Goal: Task Accomplishment & Management: Complete application form

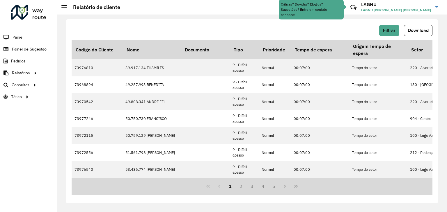
click at [36, 49] on span "Painel de Sugestão" at bounding box center [29, 49] width 35 height 6
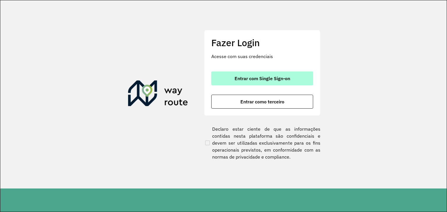
click at [215, 75] on button "Entrar com Single Sign-on" at bounding box center [262, 79] width 102 height 14
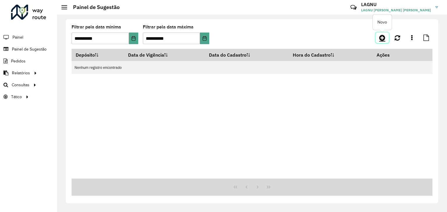
click at [382, 40] on icon at bounding box center [382, 37] width 6 height 7
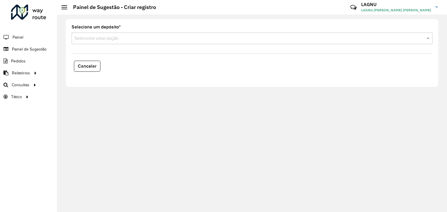
click at [203, 42] on div "Selecione uma opção" at bounding box center [252, 39] width 361 height 12
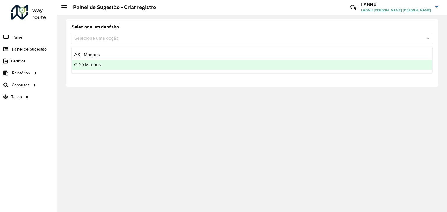
click at [172, 118] on div "Selecione um depósito * Selecione uma opção Cancelar" at bounding box center [252, 114] width 390 height 198
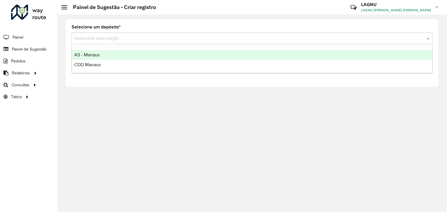
click at [192, 42] on div "Selecione uma opção" at bounding box center [252, 39] width 361 height 12
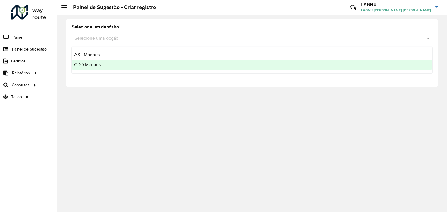
click at [148, 67] on div "CDD Manaus" at bounding box center [252, 65] width 360 height 10
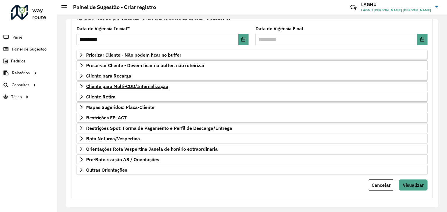
scroll to position [76, 0]
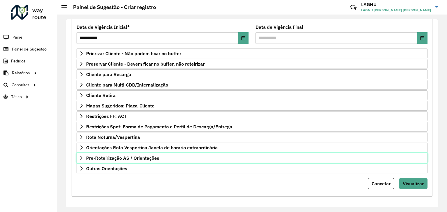
click at [136, 156] on span "Pre-Roteirização AS / Orientações" at bounding box center [122, 158] width 73 height 5
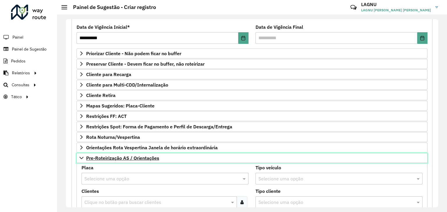
click at [135, 156] on span "Pre-Roteirização AS / Orientações" at bounding box center [122, 158] width 73 height 5
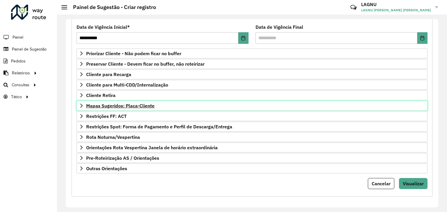
click at [115, 105] on span "Mapas Sugeridos: Placa-Cliente" at bounding box center [120, 106] width 68 height 5
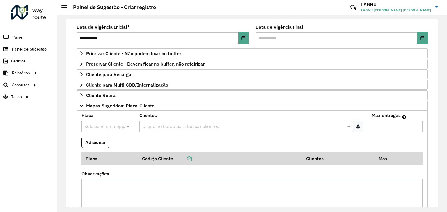
click at [105, 124] on input "text" at bounding box center [100, 126] width 33 height 7
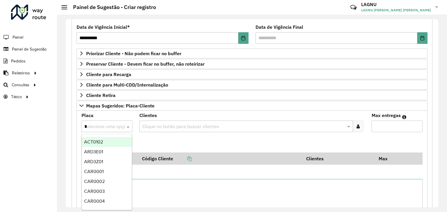
type input "**"
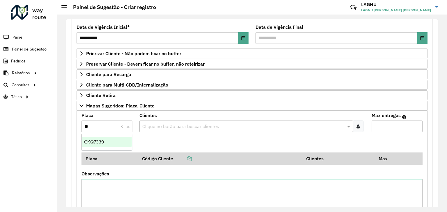
click at [102, 138] on div "GKQ7339" at bounding box center [107, 142] width 50 height 10
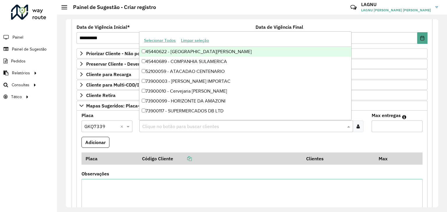
click at [158, 128] on input "text" at bounding box center [243, 126] width 205 height 7
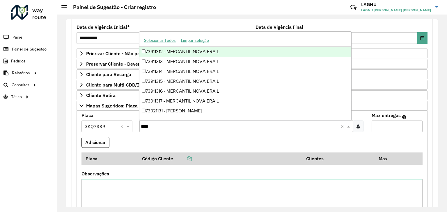
type input "*****"
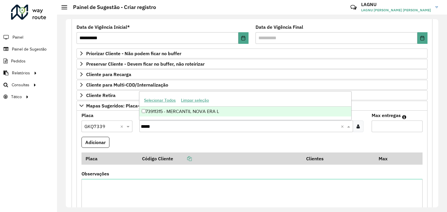
click at [172, 112] on div "73911315 - MERCANTIL NOVA ERA L" at bounding box center [245, 112] width 212 height 10
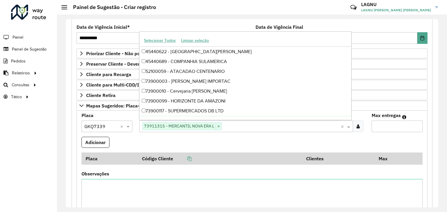
click at [387, 127] on input "Max entregas" at bounding box center [397, 127] width 51 height 12
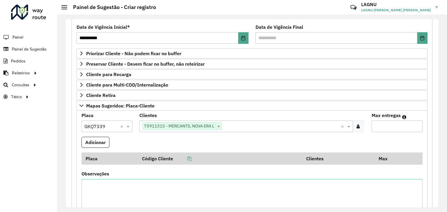
type input "*"
click at [93, 142] on button "Adicionar" at bounding box center [95, 142] width 28 height 11
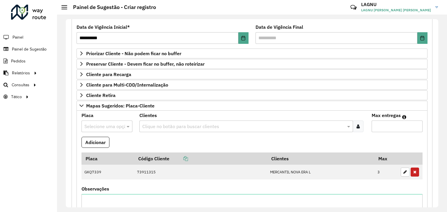
click at [95, 124] on input "text" at bounding box center [100, 126] width 33 height 7
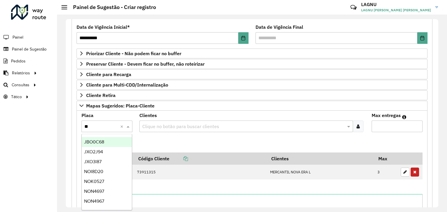
type input "***"
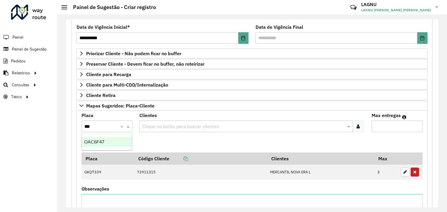
click at [99, 141] on span "OAC6F47" at bounding box center [94, 142] width 20 height 5
click at [164, 125] on input "text" at bounding box center [243, 126] width 205 height 7
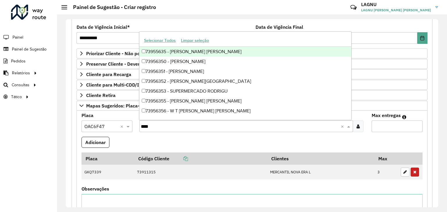
type input "*****"
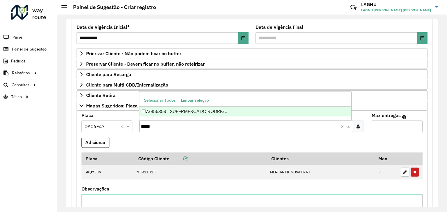
click at [190, 115] on div "73956353 - SUPERMERCADO RODRIGU" at bounding box center [245, 112] width 212 height 10
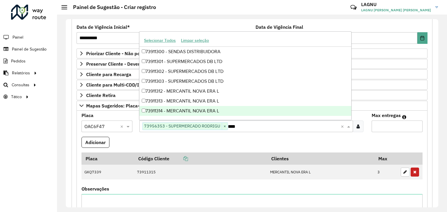
type input "*****"
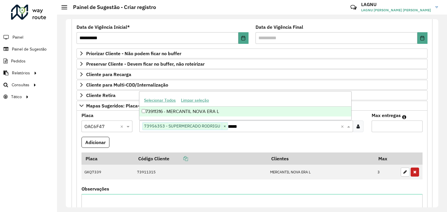
click at [190, 115] on div "73911316 - MERCANTIL NOVA ERA L" at bounding box center [245, 112] width 212 height 10
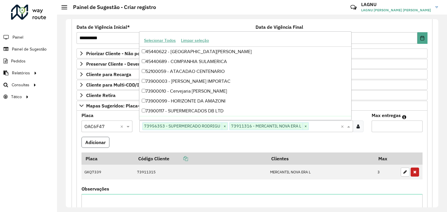
click at [104, 140] on button "Adicionar" at bounding box center [95, 142] width 28 height 11
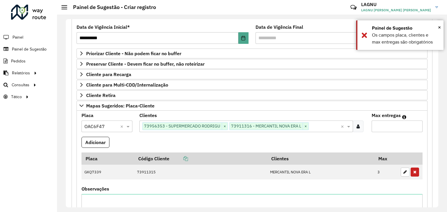
click at [382, 128] on input "Max entregas" at bounding box center [397, 127] width 51 height 12
type input "*"
click at [84, 141] on formly-field "Adicionar" at bounding box center [252, 145] width 348 height 16
click at [91, 138] on button "Adicionar" at bounding box center [95, 142] width 28 height 11
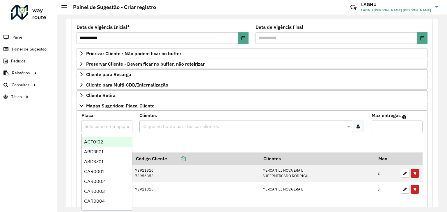
click at [93, 125] on input "text" at bounding box center [100, 126] width 33 height 7
type input "***"
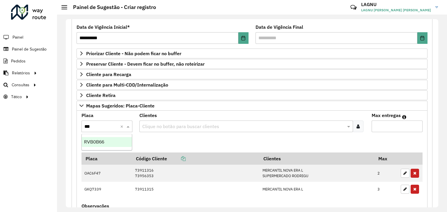
click at [100, 145] on span "RVB0B66" at bounding box center [94, 142] width 20 height 5
click at [151, 129] on input "text" at bounding box center [243, 126] width 205 height 7
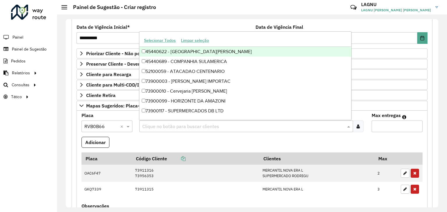
click at [150, 138] on formly-field "Adicionar" at bounding box center [252, 145] width 348 height 16
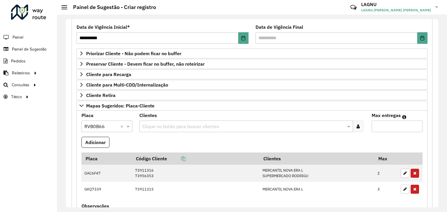
click at [155, 124] on input "text" at bounding box center [243, 126] width 205 height 7
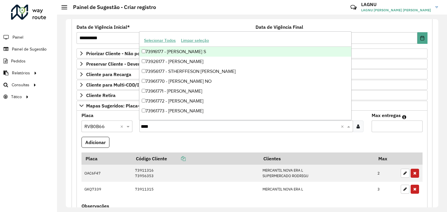
type input "*****"
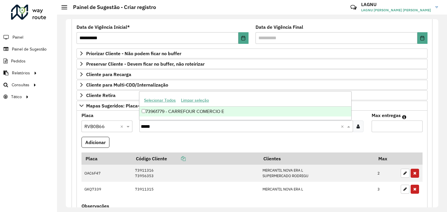
click at [175, 115] on div "73961779 - CARREFOUR COMERCIO E" at bounding box center [245, 112] width 212 height 10
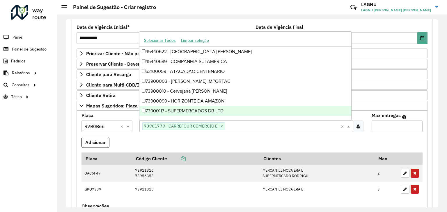
click at [379, 124] on input "Max entregas" at bounding box center [397, 127] width 51 height 12
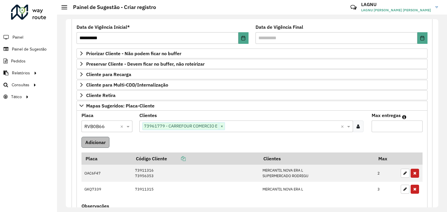
type input "*"
click at [101, 143] on button "Adicionar" at bounding box center [95, 142] width 28 height 11
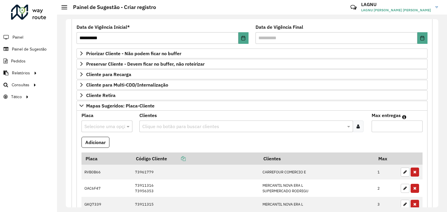
click at [91, 125] on input "text" at bounding box center [100, 126] width 33 height 7
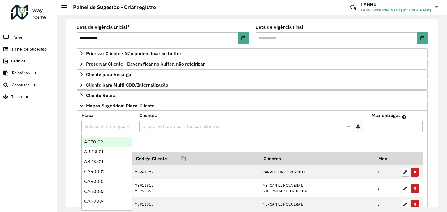
click at [143, 137] on formly-field "Adicionar" at bounding box center [252, 145] width 348 height 16
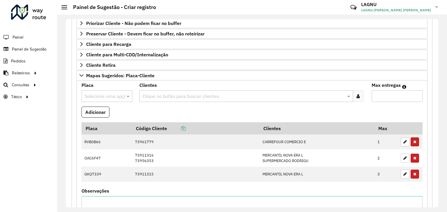
scroll to position [134, 0]
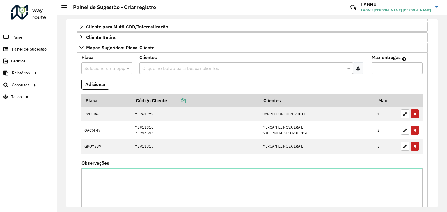
click at [104, 65] on input "text" at bounding box center [100, 68] width 33 height 7
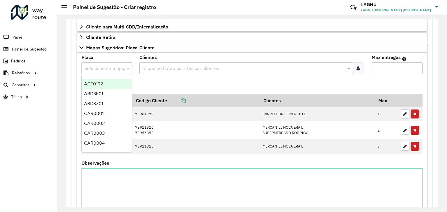
click at [143, 83] on formly-field "Adicionar" at bounding box center [252, 87] width 348 height 16
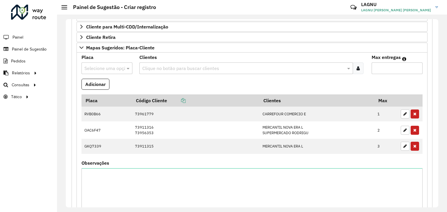
click at [95, 65] on input "text" at bounding box center [100, 68] width 33 height 7
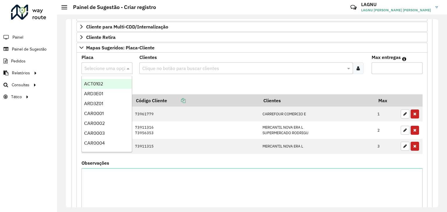
click at [139, 80] on formly-field "Adicionar" at bounding box center [252, 87] width 348 height 16
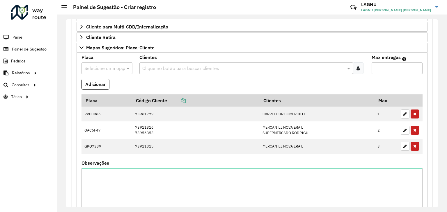
click at [115, 69] on input "text" at bounding box center [100, 68] width 33 height 7
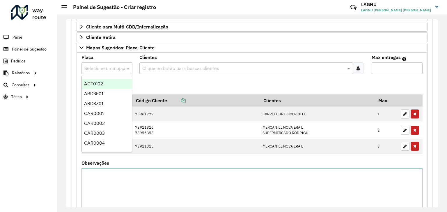
click at [265, 84] on formly-field "Adicionar" at bounding box center [252, 87] width 348 height 16
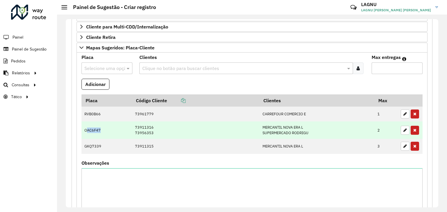
drag, startPoint x: 90, startPoint y: 129, endPoint x: 101, endPoint y: 130, distance: 10.8
click at [101, 130] on td "OAC6F47" at bounding box center [106, 130] width 50 height 17
drag, startPoint x: 223, startPoint y: 131, endPoint x: 286, endPoint y: 130, distance: 62.6
click at [286, 130] on tr "OAC6F47 73911316 73956353 MERCANTIL NOVA ERA L SUPERMERCADO RODRIGU 2" at bounding box center [251, 130] width 341 height 17
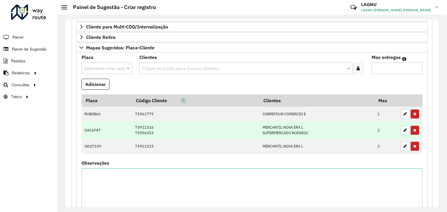
click at [295, 130] on td "MERCANTIL NOVA ERA L SUPERMERCADO RODRIGU" at bounding box center [316, 130] width 115 height 17
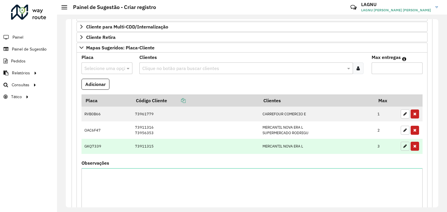
click at [401, 145] on button "button" at bounding box center [405, 146] width 9 height 9
type input "*"
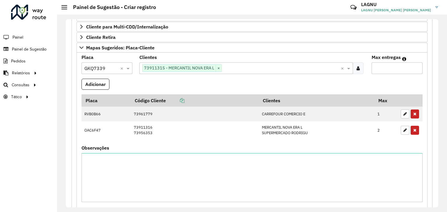
click at [228, 67] on input "text" at bounding box center [281, 68] width 119 height 7
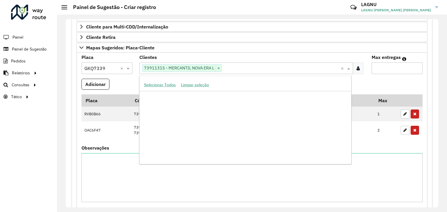
scroll to position [237, 0]
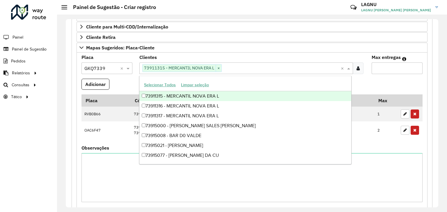
click at [233, 53] on div "Placa Selecione uma opção × GKQ7339 × Clientes Clique no botão para buscar clie…" at bounding box center [252, 132] width 351 height 158
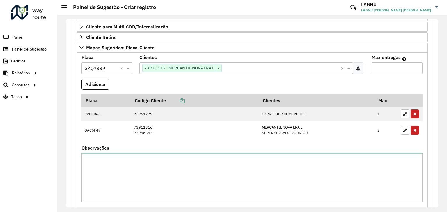
click at [239, 68] on input "text" at bounding box center [281, 68] width 119 height 7
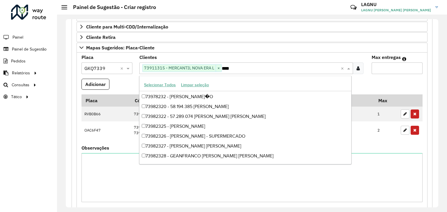
scroll to position [0, 0]
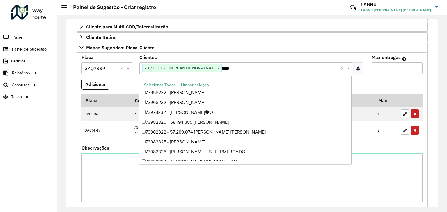
type input "*****"
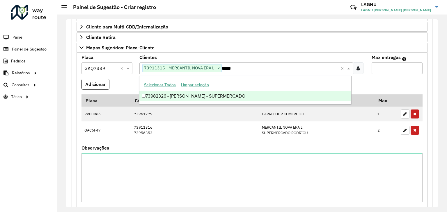
click at [237, 95] on div "73982326 - FRANCISCO ARAUJO DA SILVA - SUPERMERCADO" at bounding box center [245, 96] width 212 height 10
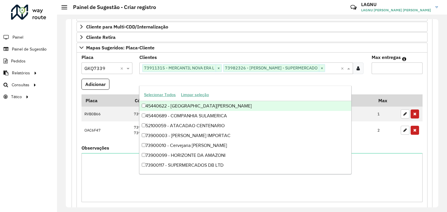
click at [379, 70] on input "*" at bounding box center [397, 69] width 51 height 12
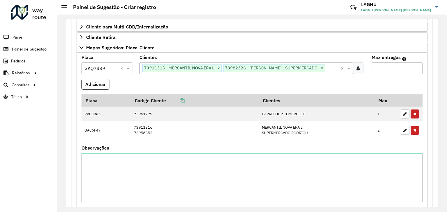
click at [373, 79] on formly-field "Max entregas *" at bounding box center [397, 67] width 58 height 24
click at [95, 90] on button "Adicionar" at bounding box center [95, 84] width 28 height 11
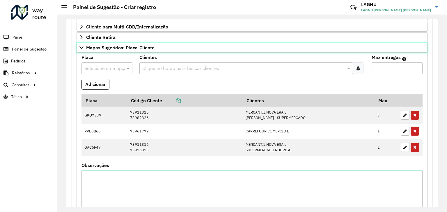
click at [125, 47] on span "Mapas Sugeridos: Placa-Cliente" at bounding box center [120, 47] width 68 height 5
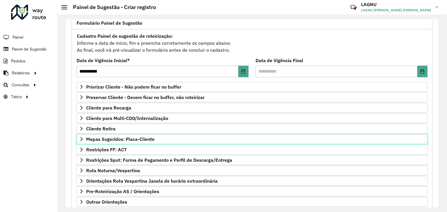
scroll to position [17, 0]
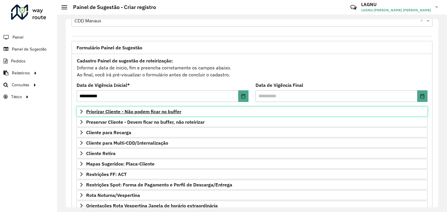
click at [118, 109] on span "Priorizar Cliente - Não podem ficar no buffer" at bounding box center [133, 111] width 95 height 5
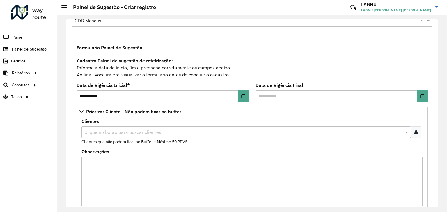
click at [113, 132] on input "text" at bounding box center [243, 132] width 321 height 7
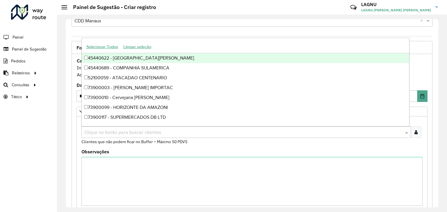
click at [414, 134] on icon at bounding box center [415, 132] width 3 height 5
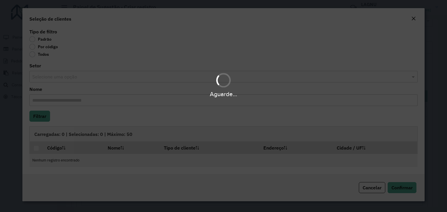
click at [35, 47] on div "Aguarde..." at bounding box center [223, 106] width 447 height 212
click at [31, 47] on div "Aguarde..." at bounding box center [223, 106] width 447 height 212
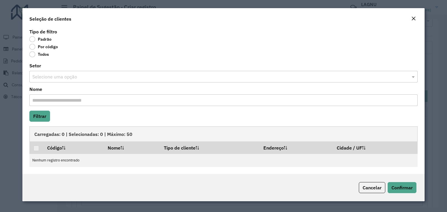
click at [33, 47] on label "Por código" at bounding box center [43, 47] width 29 height 6
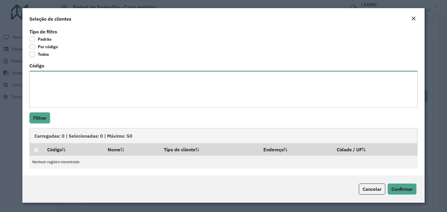
click at [51, 80] on textarea "Código" at bounding box center [223, 89] width 388 height 37
paste textarea "***** ***** ***** ***** ***** ***** ***** ***** ***** ***** ***** ***** ***** *…"
type textarea "***** ***** ***** ***** ***** ***** ***** ***** ***** ***** ***** ***** ***** *…"
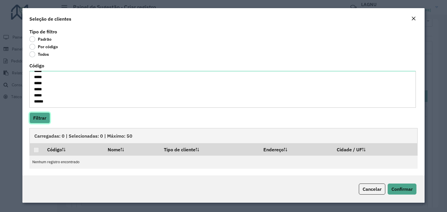
click at [40, 116] on button "Filtrar" at bounding box center [39, 118] width 21 height 11
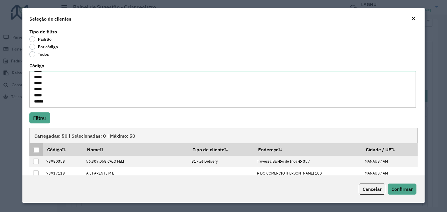
click at [34, 149] on div at bounding box center [36, 151] width 6 height 6
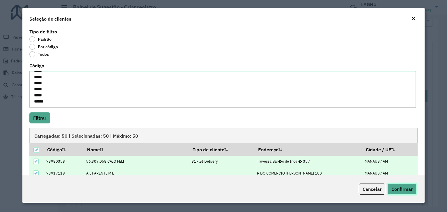
click at [398, 189] on span "Confirmar" at bounding box center [401, 189] width 21 height 6
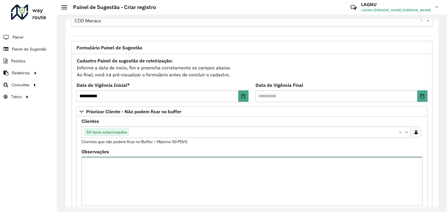
click at [143, 157] on textarea "Observações" at bounding box center [251, 181] width 341 height 49
paste textarea "***** ***** ***** ***** ***** ***** ***** ***** ***** ***** ***** ***** ***** *…"
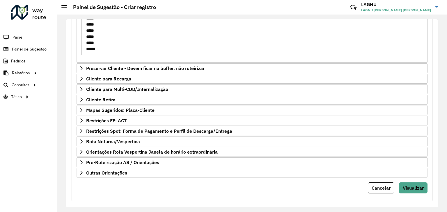
scroll to position [173, 0]
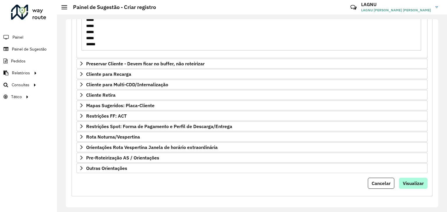
type textarea "***** ***** ***** ***** ***** ***** ***** ***** ***** ***** ***** ***** ***** *…"
click at [400, 180] on button "Visualizar" at bounding box center [413, 183] width 29 height 11
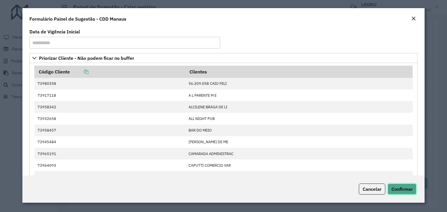
click at [411, 191] on span "Confirmar" at bounding box center [401, 189] width 21 height 6
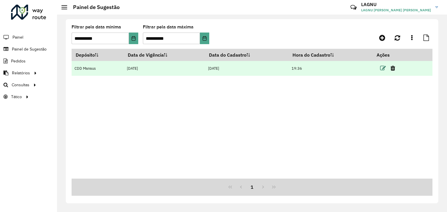
click at [384, 68] on icon at bounding box center [383, 68] width 6 height 6
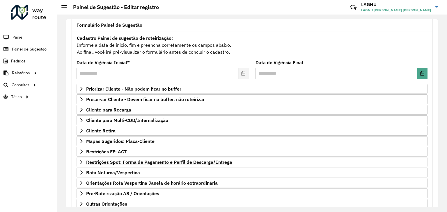
scroll to position [58, 0]
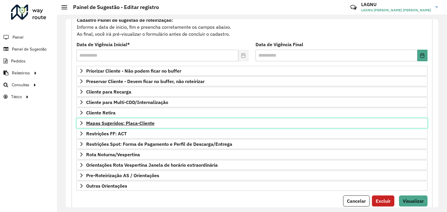
click at [123, 122] on span "Mapas Sugeridos: Placa-Cliente" at bounding box center [120, 123] width 68 height 5
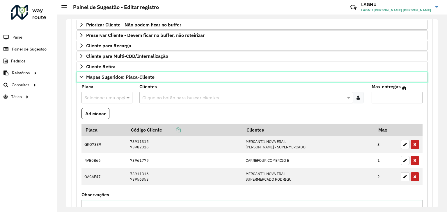
scroll to position [116, 0]
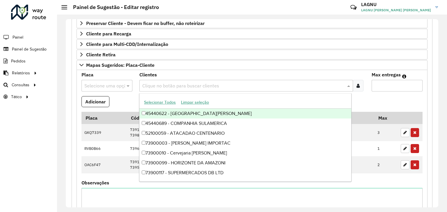
click at [160, 84] on input "text" at bounding box center [243, 86] width 205 height 7
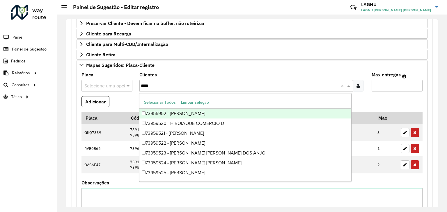
type input "*****"
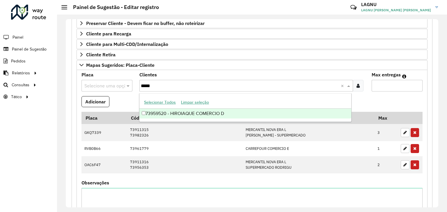
click at [182, 113] on div "73959520 - HIROIAQUE COMERCIO D" at bounding box center [245, 114] width 212 height 10
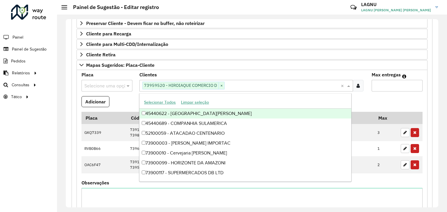
click at [382, 86] on input "Max entregas" at bounding box center [397, 86] width 51 height 12
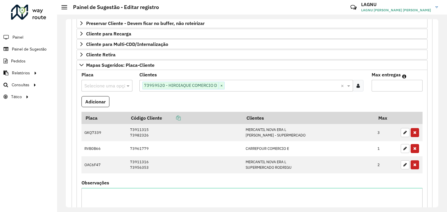
click at [104, 86] on input "text" at bounding box center [100, 86] width 33 height 7
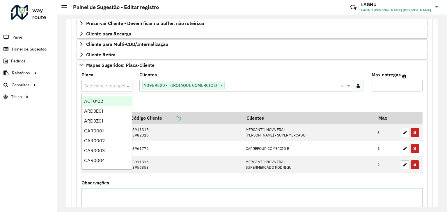
click at [164, 96] on formly-field "Adicionar" at bounding box center [252, 104] width 348 height 16
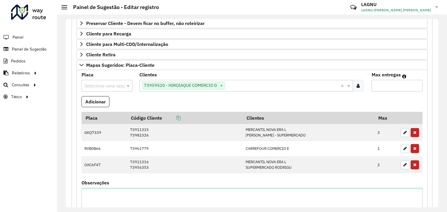
click at [115, 89] on div "Selecione uma opção" at bounding box center [106, 86] width 51 height 12
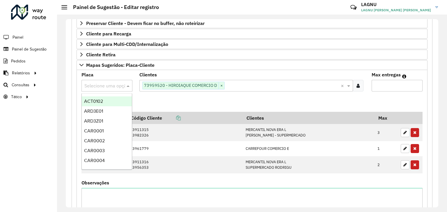
click at [145, 95] on formly-field "Clientes Clique no botão para buscar clientes 73959520 - HIROIAQUE COMERCIO D ×…" at bounding box center [252, 85] width 232 height 24
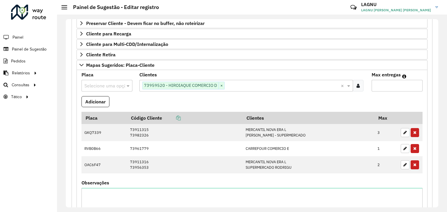
click at [113, 84] on input "text" at bounding box center [100, 86] width 33 height 7
type input "***"
click at [254, 103] on formly-field "Adicionar" at bounding box center [252, 104] width 348 height 16
click at [104, 85] on input "text" at bounding box center [100, 86] width 33 height 7
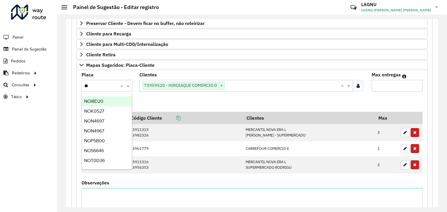
type input "***"
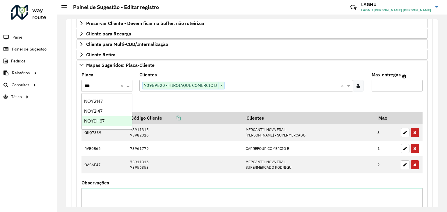
click at [87, 125] on div "NOY9H67" at bounding box center [107, 121] width 50 height 10
click at [392, 80] on input "Max entregas" at bounding box center [397, 86] width 51 height 12
type input "*"
click at [105, 102] on button "Adicionar" at bounding box center [95, 101] width 28 height 11
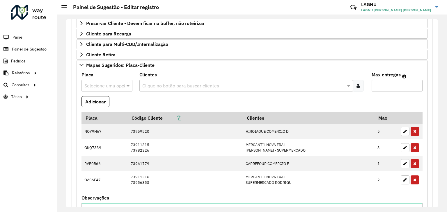
click at [116, 84] on input "text" at bounding box center [100, 86] width 33 height 7
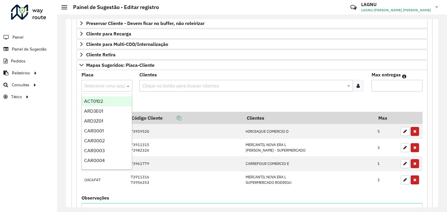
click at [151, 98] on formly-field "Adicionar" at bounding box center [252, 104] width 348 height 16
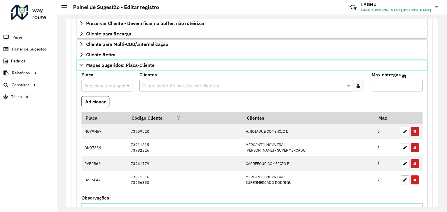
click at [119, 64] on span "Mapas Sugeridos: Placa-Cliente" at bounding box center [120, 65] width 68 height 5
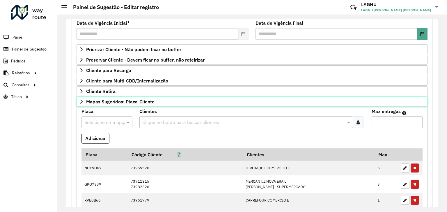
scroll to position [76, 0]
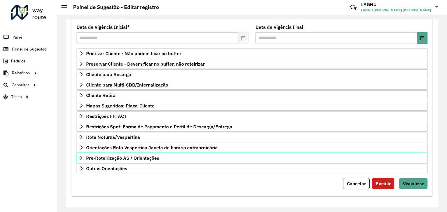
click at [125, 158] on span "Pre-Roteirização AS / Orientações" at bounding box center [122, 158] width 73 height 5
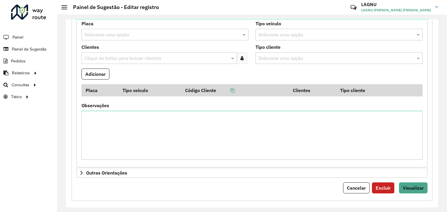
scroll to position [221, 0]
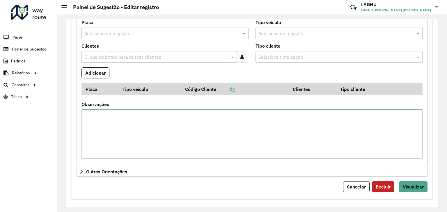
click at [150, 125] on textarea "Observações" at bounding box center [251, 134] width 341 height 49
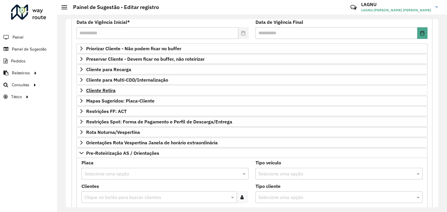
scroll to position [47, 0]
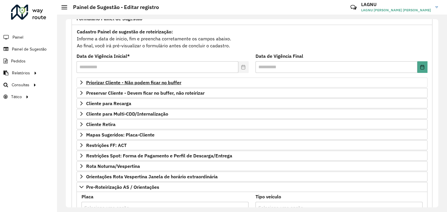
type textarea "**********"
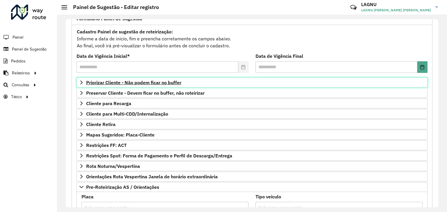
click at [148, 86] on link "Priorizar Cliente - Não podem ficar no buffer" at bounding box center [252, 83] width 351 height 10
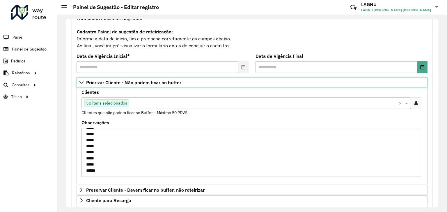
scroll to position [128, 0]
click at [143, 84] on span "Priorizar Cliente - Não podem ficar no buffer" at bounding box center [133, 82] width 95 height 5
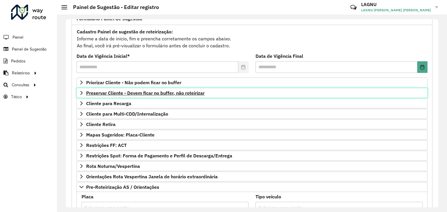
click at [116, 93] on span "Preservar Cliente - Devem ficar no buffer, não roteirizar" at bounding box center [145, 93] width 118 height 5
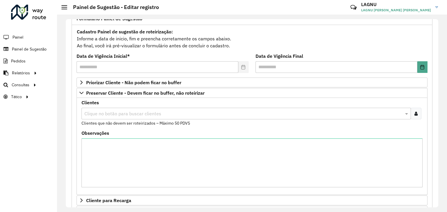
click at [126, 113] on input "text" at bounding box center [243, 114] width 321 height 7
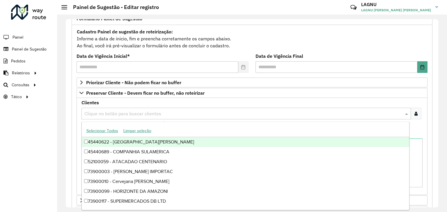
paste input "*****"
type input "*****"
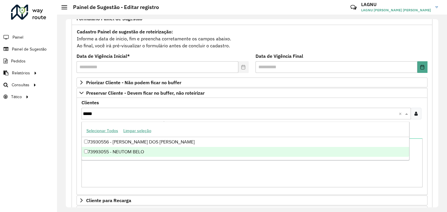
click at [126, 152] on div "73993055 - NEUTOM BELO" at bounding box center [245, 152] width 327 height 10
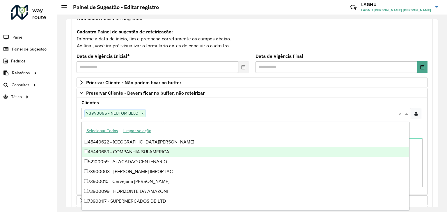
click at [77, 143] on div "Clientes Clique no botão para buscar clientes 73993055 - NEUTOM BELO × × Client…" at bounding box center [252, 146] width 351 height 97
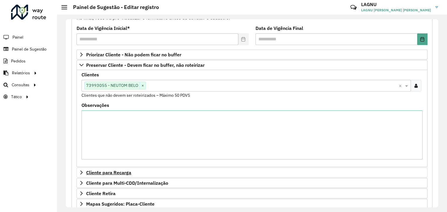
scroll to position [105, 0]
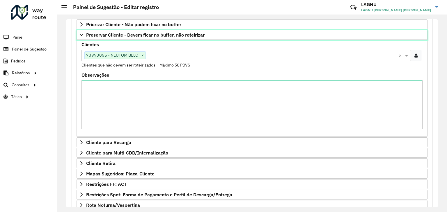
click at [150, 35] on span "Preservar Cliente - Devem ficar no buffer, não roteirizar" at bounding box center [145, 35] width 118 height 5
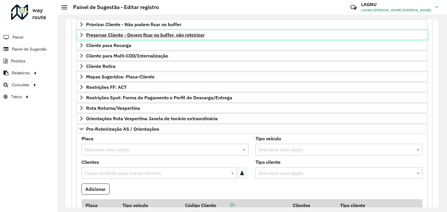
click at [120, 37] on span "Preservar Cliente - Devem ficar no buffer, não roteirizar" at bounding box center [145, 35] width 118 height 5
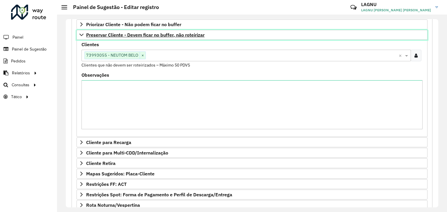
click at [118, 38] on link "Preservar Cliente - Devem ficar no buffer, não roteirizar" at bounding box center [252, 35] width 351 height 10
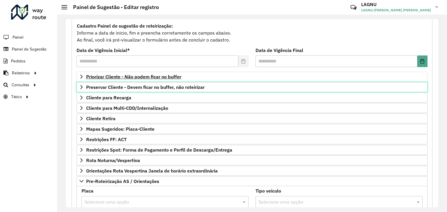
scroll to position [47, 0]
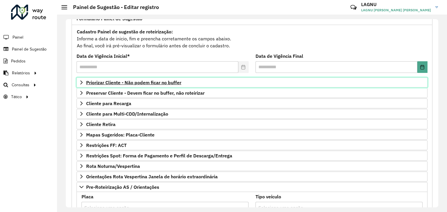
click at [121, 84] on span "Priorizar Cliente - Não podem ficar no buffer" at bounding box center [133, 82] width 95 height 5
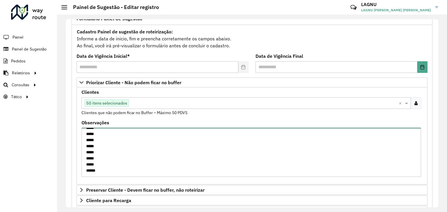
click at [93, 173] on textarea "***** ***** ***** ***** ***** ***** ***** ***** ***** ***** ***** ***** ***** *…" at bounding box center [251, 152] width 340 height 49
paste textarea "*****"
type textarea "***** ***** ***** ***** ***** ***** ***** ***** ***** ***** ***** ***** ***** *…"
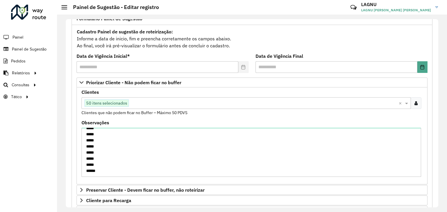
click at [79, 159] on formly-field "Observações ***** ***** ***** ***** ***** ***** ***** ***** ***** ***** ***** *…" at bounding box center [252, 151] width 348 height 61
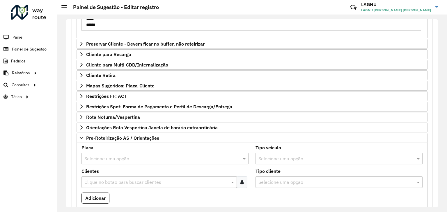
scroll to position [221, 0]
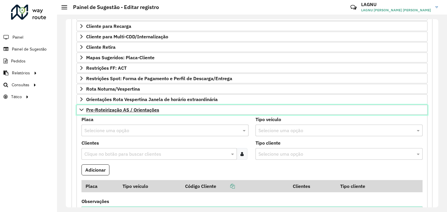
click at [108, 109] on span "Pre-Roteirização AS / Orientações" at bounding box center [122, 110] width 73 height 5
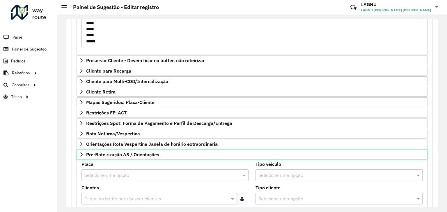
scroll to position [173, 0]
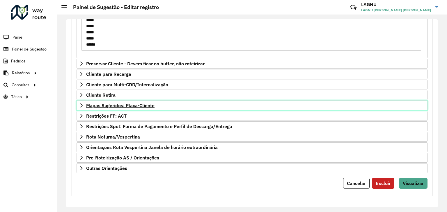
click at [104, 107] on span "Mapas Sugeridos: Placa-Cliente" at bounding box center [120, 105] width 68 height 5
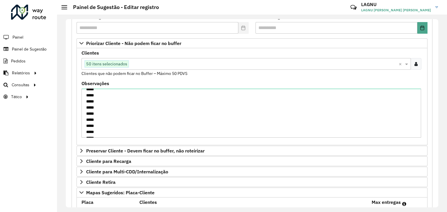
scroll to position [70, 0]
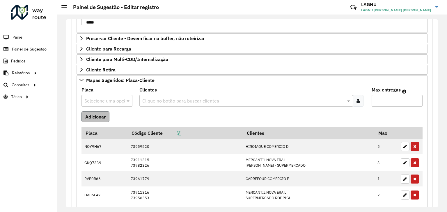
scroll to position [202, 0]
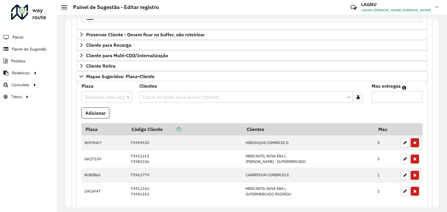
click at [101, 97] on input "text" at bounding box center [100, 97] width 33 height 7
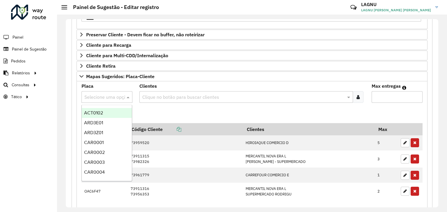
click at [77, 85] on div "Placa Selecione uma opção Clientes Clique no botão para buscar clientes Max ent…" at bounding box center [252, 176] width 351 height 190
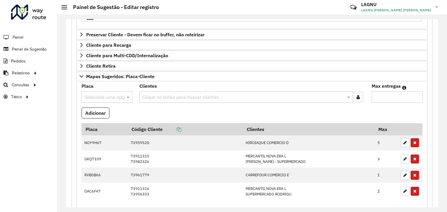
click at [92, 97] on input "text" at bounding box center [100, 97] width 33 height 7
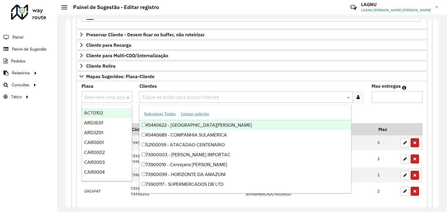
click at [152, 99] on input "text" at bounding box center [243, 97] width 205 height 7
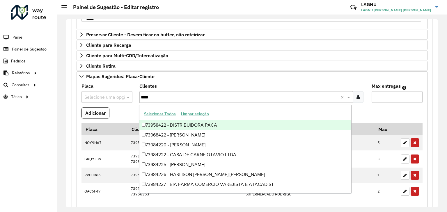
type input "*****"
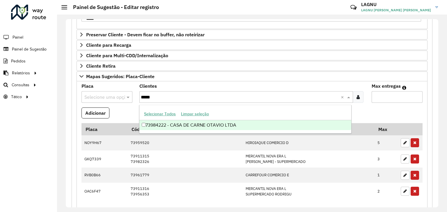
click at [172, 125] on div "73984222 - CASA DE CARNE OTAVIO LTDA" at bounding box center [245, 125] width 212 height 10
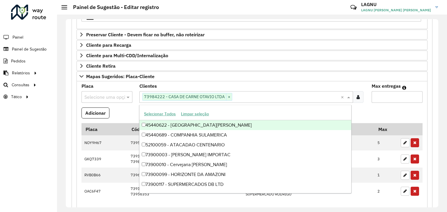
click at [101, 98] on input "text" at bounding box center [100, 97] width 33 height 7
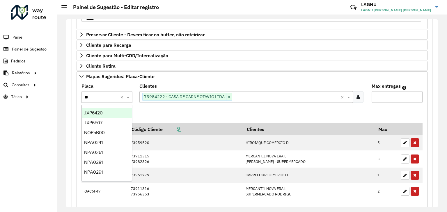
type input "***"
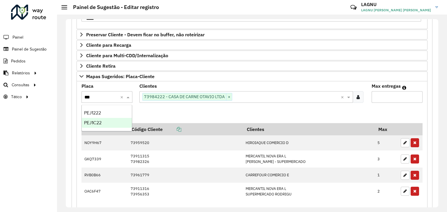
click at [105, 125] on div "PEJ1C22" at bounding box center [107, 123] width 50 height 10
click at [392, 99] on input "Max entregas" at bounding box center [397, 97] width 51 height 12
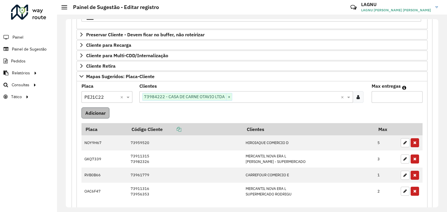
type input "*"
click at [94, 111] on button "Adicionar" at bounding box center [95, 113] width 28 height 11
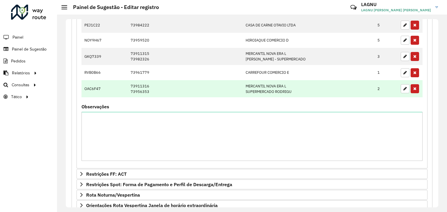
scroll to position [289, 0]
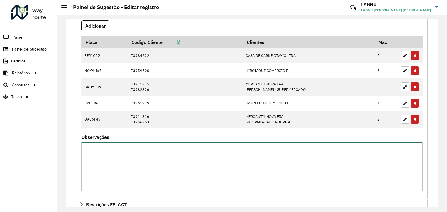
click at [151, 158] on textarea "Observações" at bounding box center [251, 167] width 341 height 49
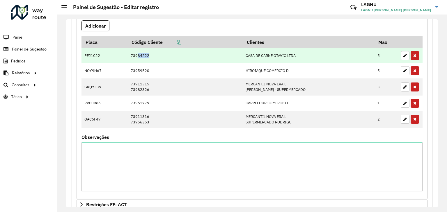
drag, startPoint x: 137, startPoint y: 56, endPoint x: 143, endPoint y: 55, distance: 5.6
click at [143, 55] on td "73984222" at bounding box center [184, 55] width 115 height 15
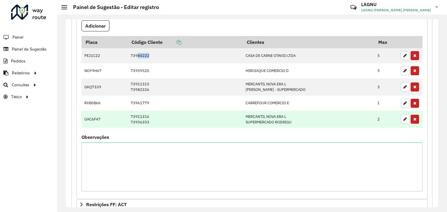
copy td "84222"
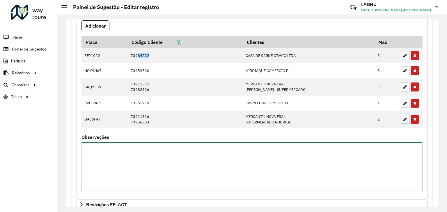
click at [126, 157] on textarea "Observações" at bounding box center [251, 167] width 341 height 49
paste textarea "*****"
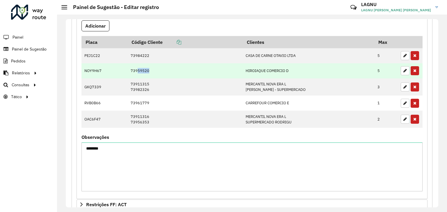
drag, startPoint x: 130, startPoint y: 70, endPoint x: 144, endPoint y: 70, distance: 14.0
click at [144, 70] on td "73959520" at bounding box center [184, 70] width 115 height 15
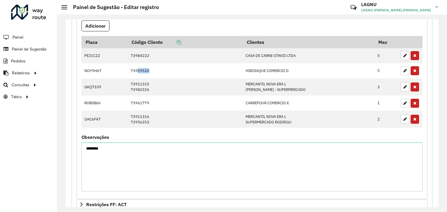
copy td "59520"
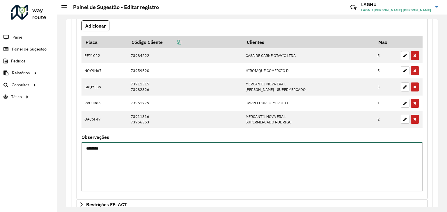
click at [135, 145] on textarea "*******" at bounding box center [251, 167] width 341 height 49
paste textarea "******"
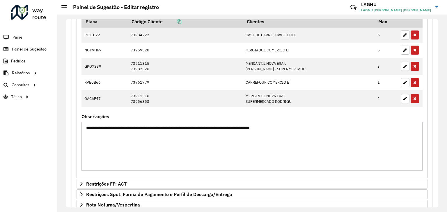
scroll to position [378, 0]
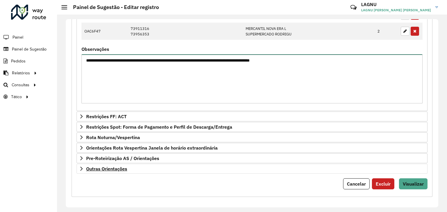
type textarea "**********"
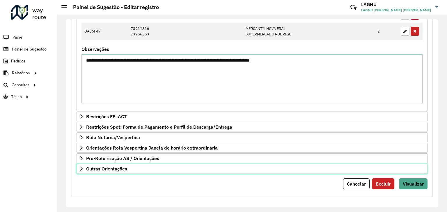
click at [114, 164] on link "Outras Orientações" at bounding box center [252, 169] width 351 height 10
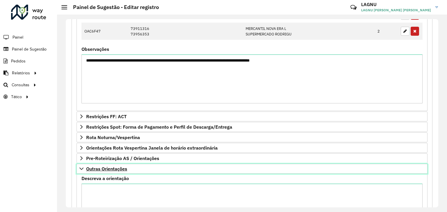
click at [115, 168] on span "Outras Orientações" at bounding box center [106, 169] width 41 height 5
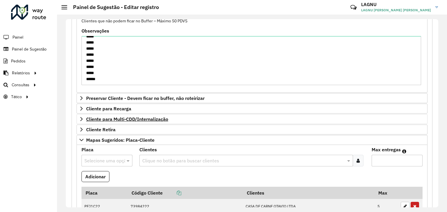
scroll to position [145, 0]
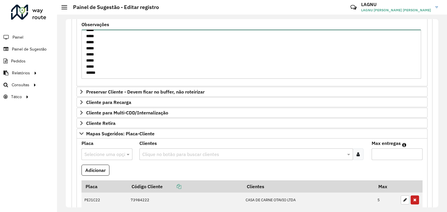
click at [105, 71] on textarea "***** ***** ***** ***** ***** ***** ***** ***** ***** ***** ***** ***** ***** *…" at bounding box center [251, 54] width 340 height 49
paste textarea "* ***** ***** ***** ***** ***** ***** *****"
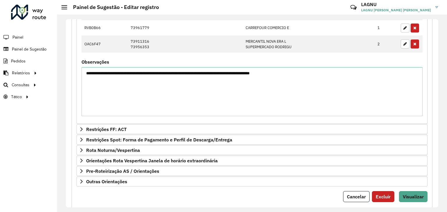
scroll to position [378, 0]
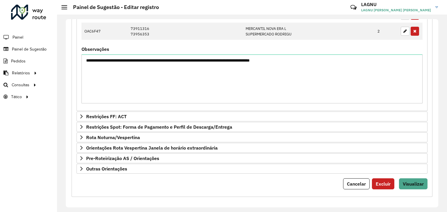
type textarea "***** ***** ***** ***** ***** ***** ***** ***** ***** ***** ***** ***** ***** *…"
click at [405, 182] on span "Visualizar" at bounding box center [413, 184] width 21 height 6
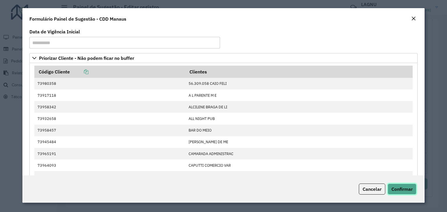
click at [401, 189] on span "Confirmar" at bounding box center [401, 189] width 21 height 6
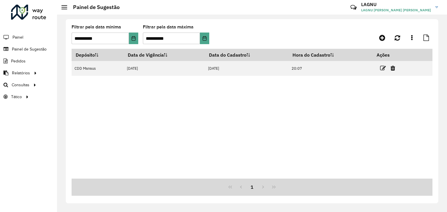
click at [276, 105] on div "Depósito Data de Vigência Data do Cadastro Hora do Cadastro Ações CDD Manaus 26…" at bounding box center [252, 114] width 361 height 130
click at [384, 69] on icon at bounding box center [383, 68] width 6 height 6
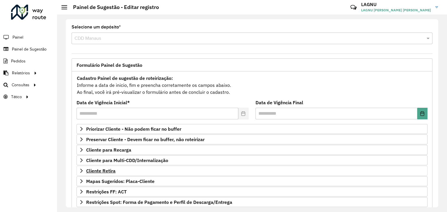
scroll to position [76, 0]
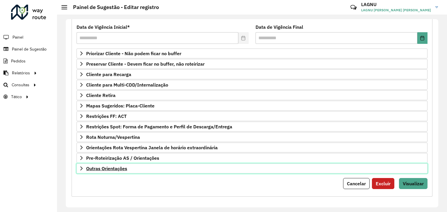
click at [110, 168] on span "Outras Orientações" at bounding box center [106, 168] width 41 height 5
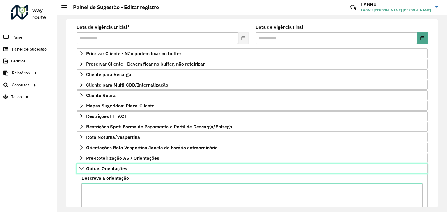
scroll to position [142, 0]
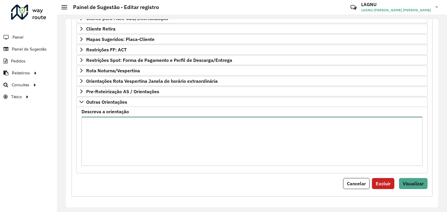
click at [128, 138] on textarea "Descreva a orientação" at bounding box center [251, 141] width 341 height 49
paste textarea "*****"
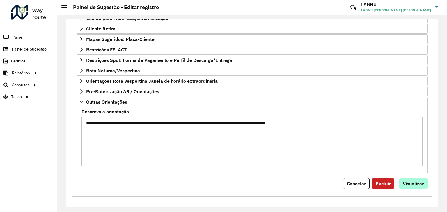
type textarea "**********"
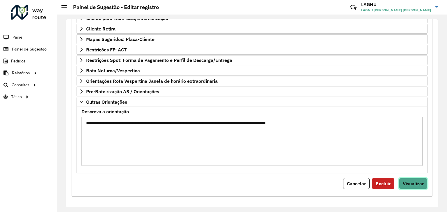
click at [405, 181] on span "Visualizar" at bounding box center [413, 184] width 21 height 6
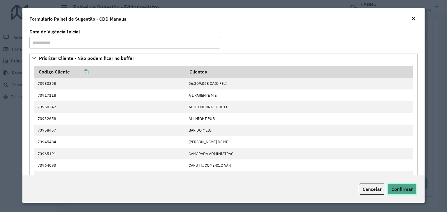
click at [403, 184] on button "Confirmar" at bounding box center [402, 189] width 29 height 11
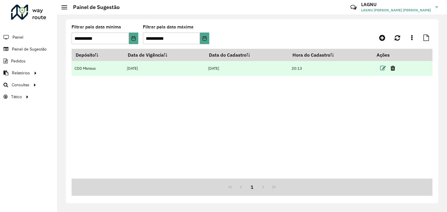
click at [382, 69] on icon at bounding box center [383, 68] width 6 height 6
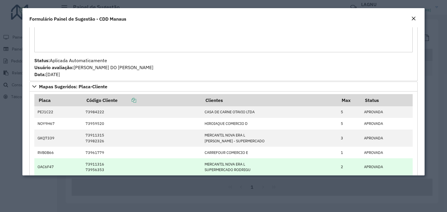
scroll to position [844, 0]
